Goal: Communication & Community: Participate in discussion

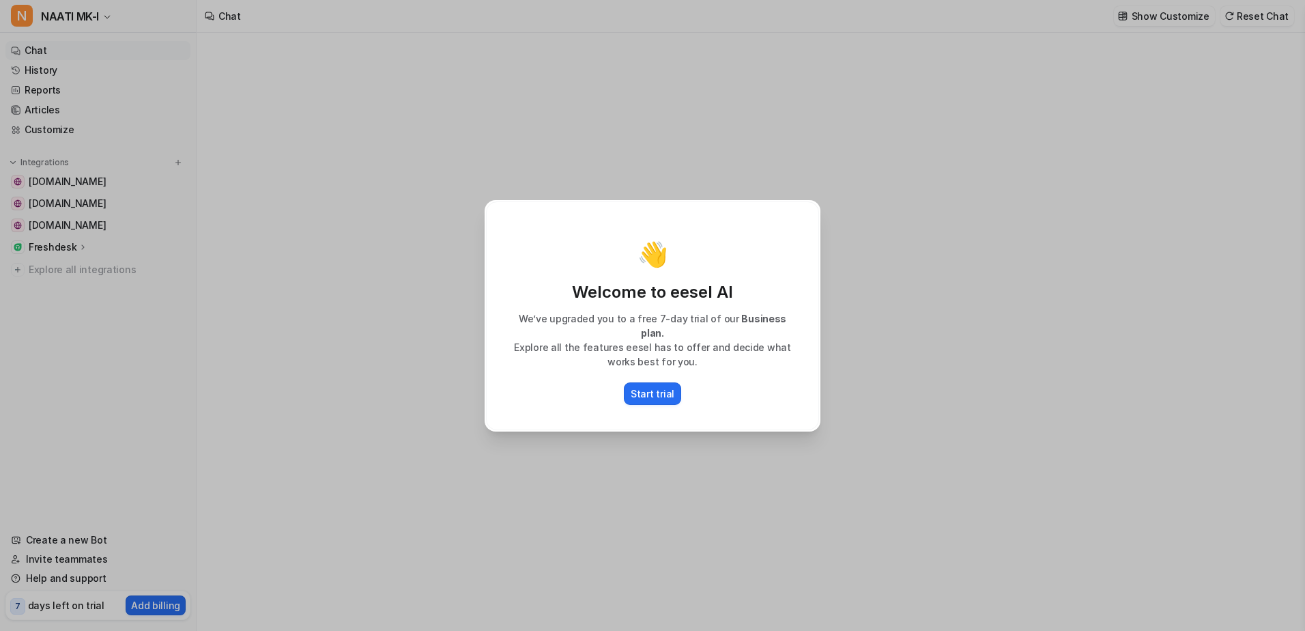
type textarea "**********"
click at [390, 177] on div "👋 Welcome to eesel AI We’ve upgraded you to a free 7-day trial of our Business …" at bounding box center [652, 315] width 1305 height 631
